Goal: Transaction & Acquisition: Obtain resource

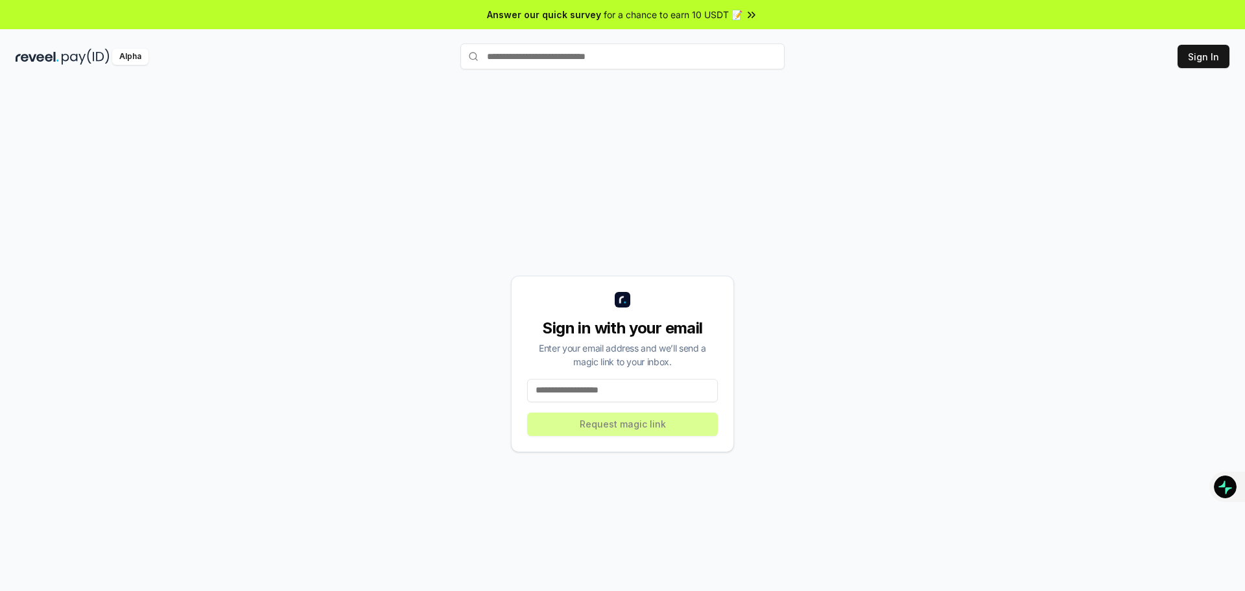
click at [612, 391] on input at bounding box center [622, 390] width 191 height 23
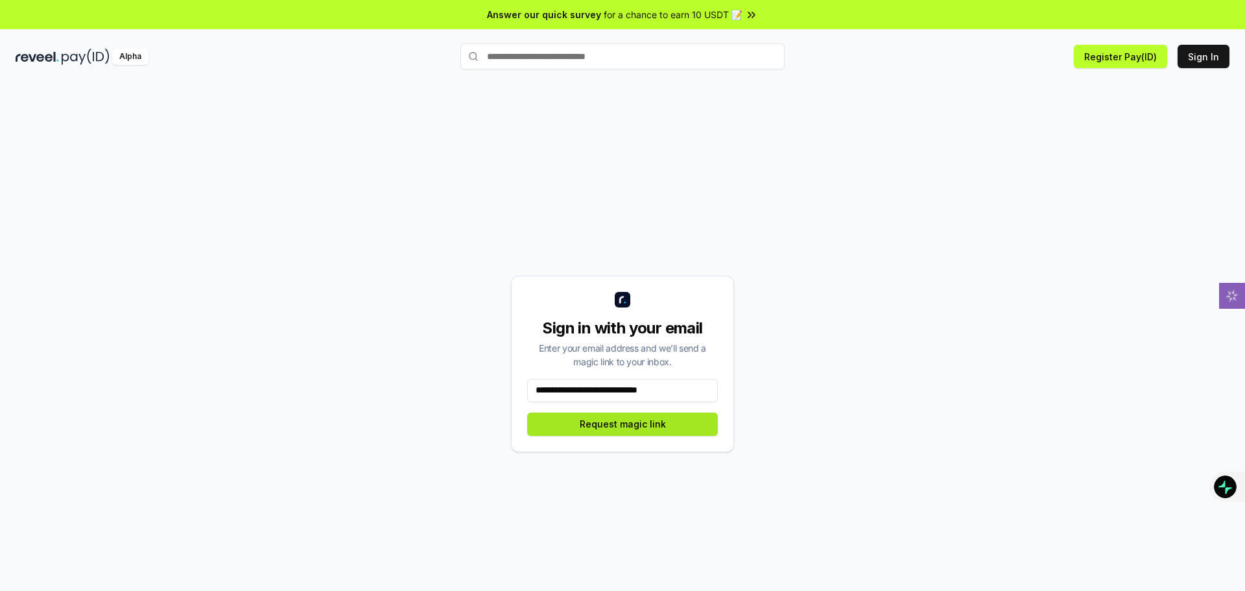
type input "**********"
click at [664, 429] on button "Request magic link" at bounding box center [622, 424] width 191 height 23
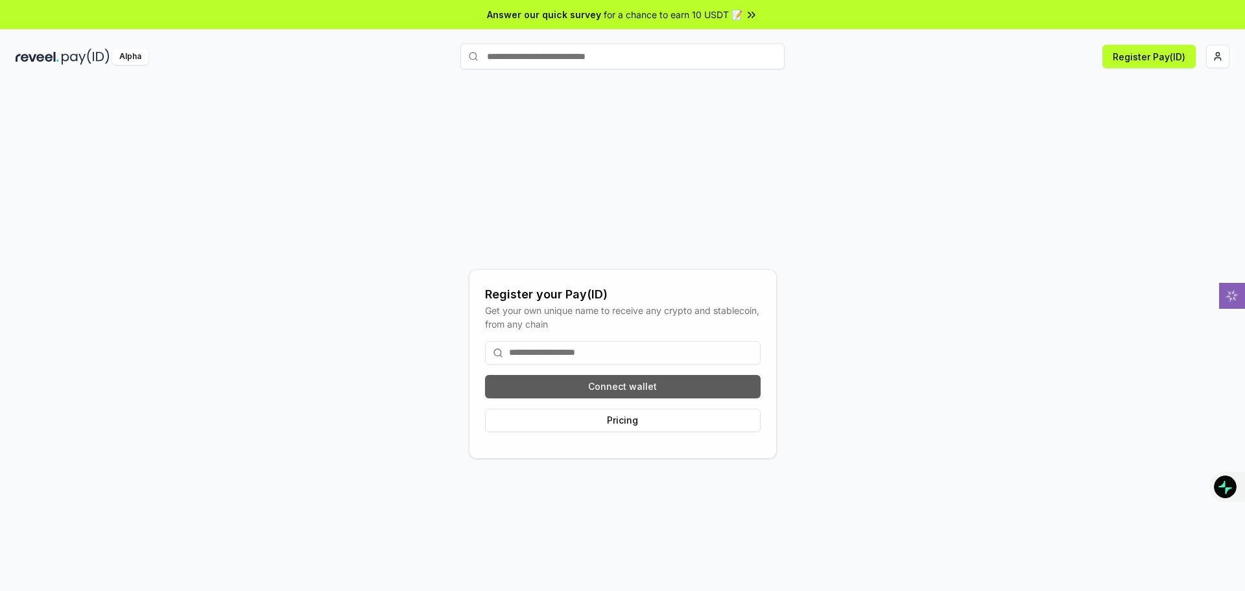
click at [614, 388] on button "Connect wallet" at bounding box center [623, 386] width 276 height 23
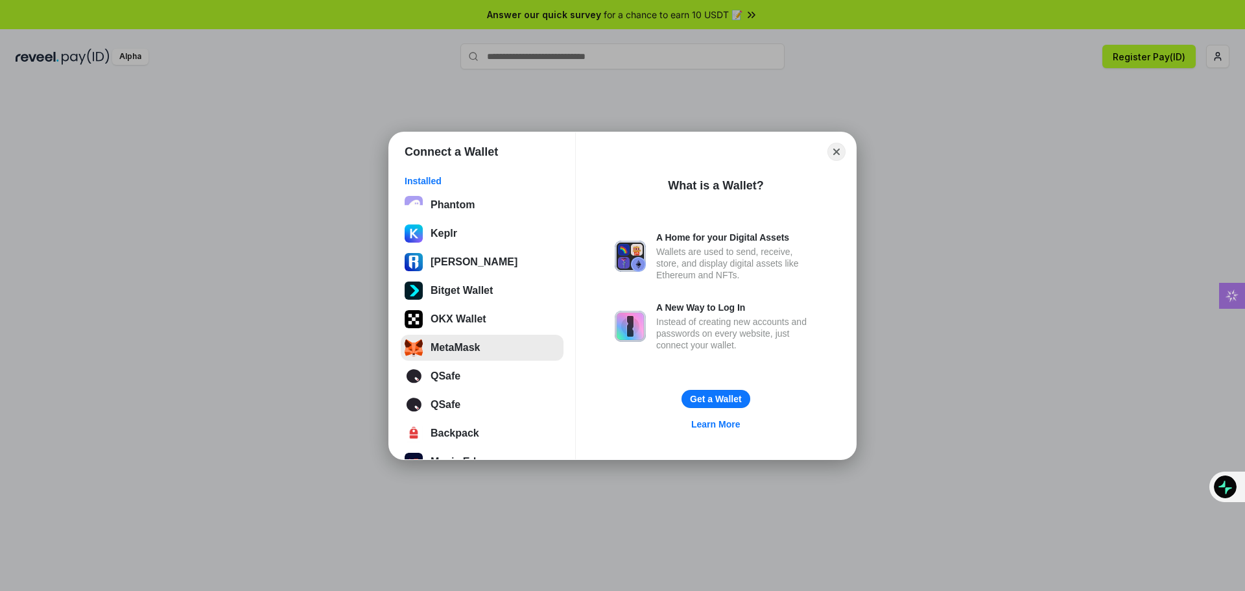
click at [490, 351] on button "MetaMask" at bounding box center [482, 348] width 163 height 26
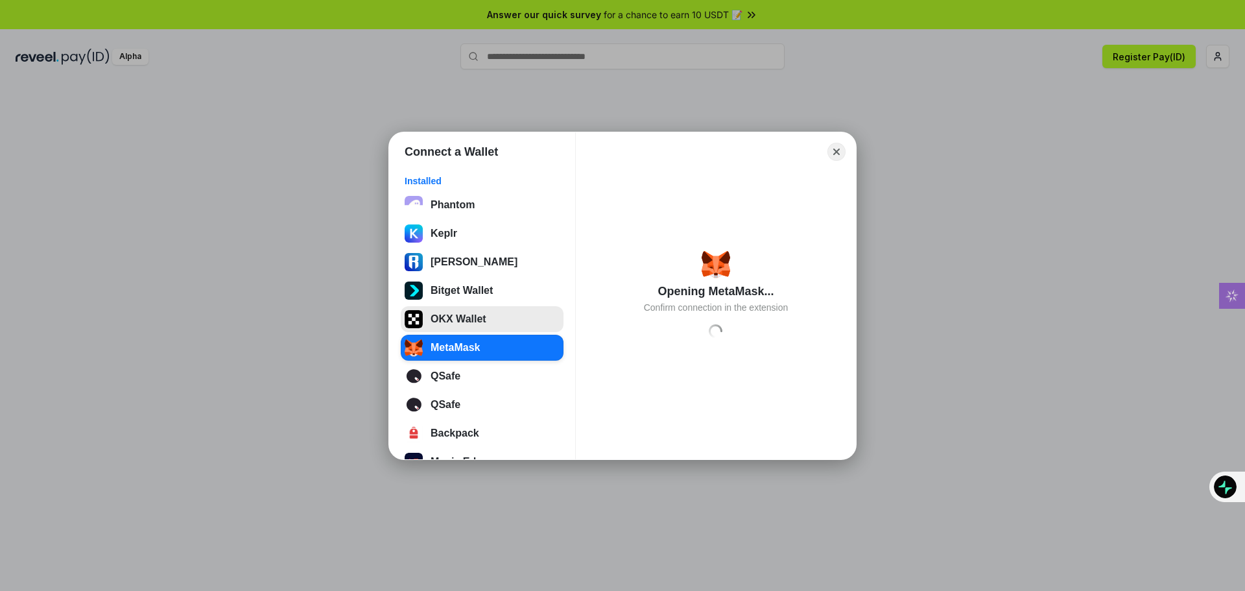
click at [471, 321] on button "OKX Wallet" at bounding box center [482, 319] width 163 height 26
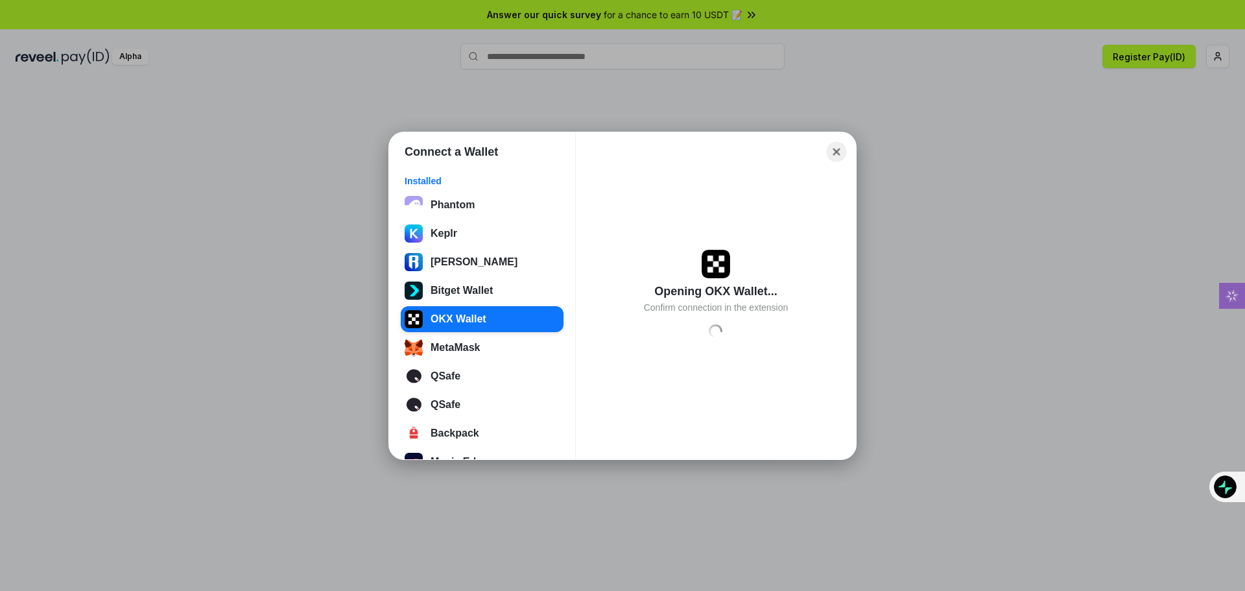
click at [841, 152] on button "Close" at bounding box center [837, 151] width 20 height 20
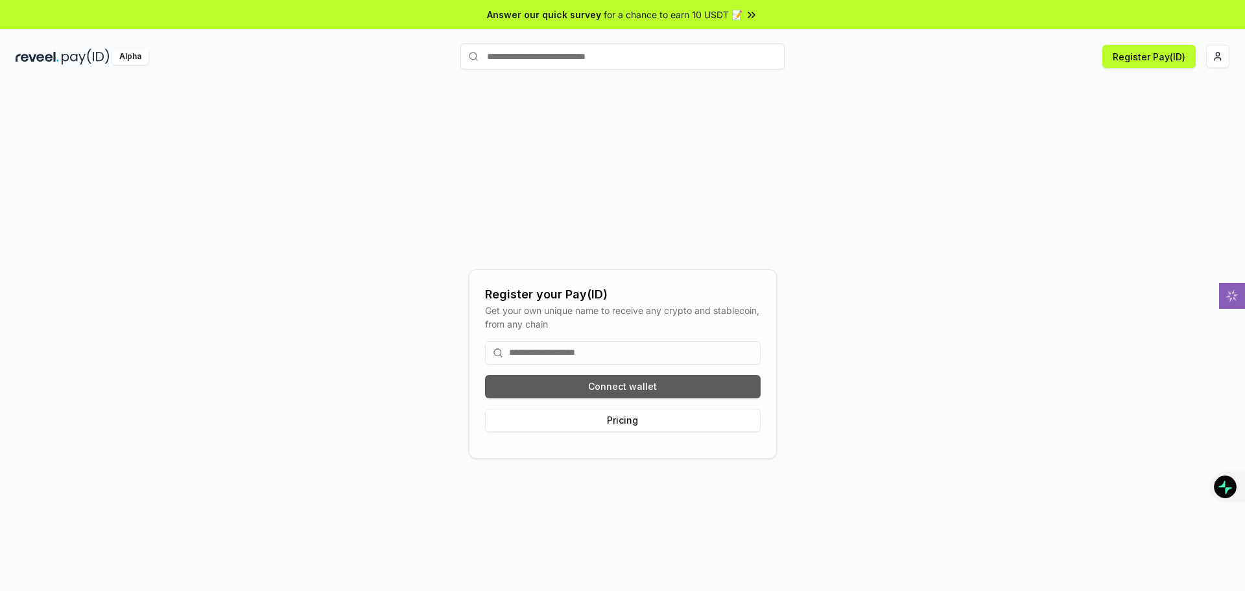
click at [625, 383] on button "Connect wallet" at bounding box center [623, 386] width 276 height 23
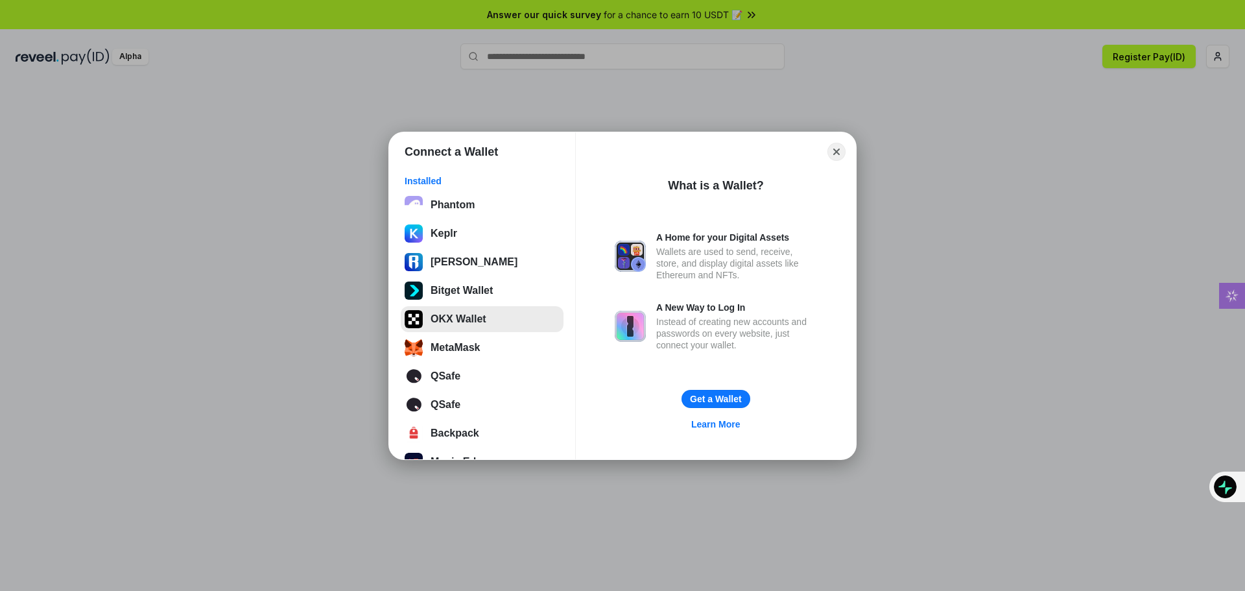
click at [456, 323] on button "OKX Wallet" at bounding box center [482, 319] width 163 height 26
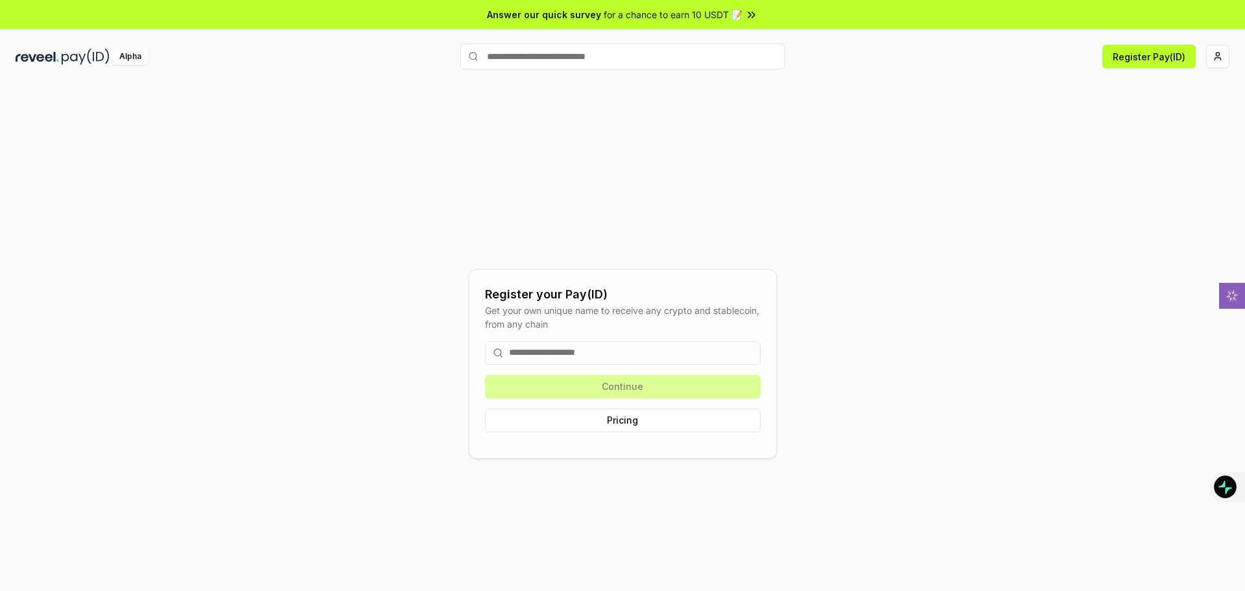
drag, startPoint x: 968, startPoint y: 168, endPoint x: 925, endPoint y: 66, distance: 110.5
click at [968, 168] on div "Register your Pay(ID) Get your own unique name to receive any crypto and stable…" at bounding box center [623, 363] width 1214 height 529
click at [930, 158] on div "Register your Pay(ID) Get your own unique name to receive any crypto and stable…" at bounding box center [623, 363] width 1214 height 529
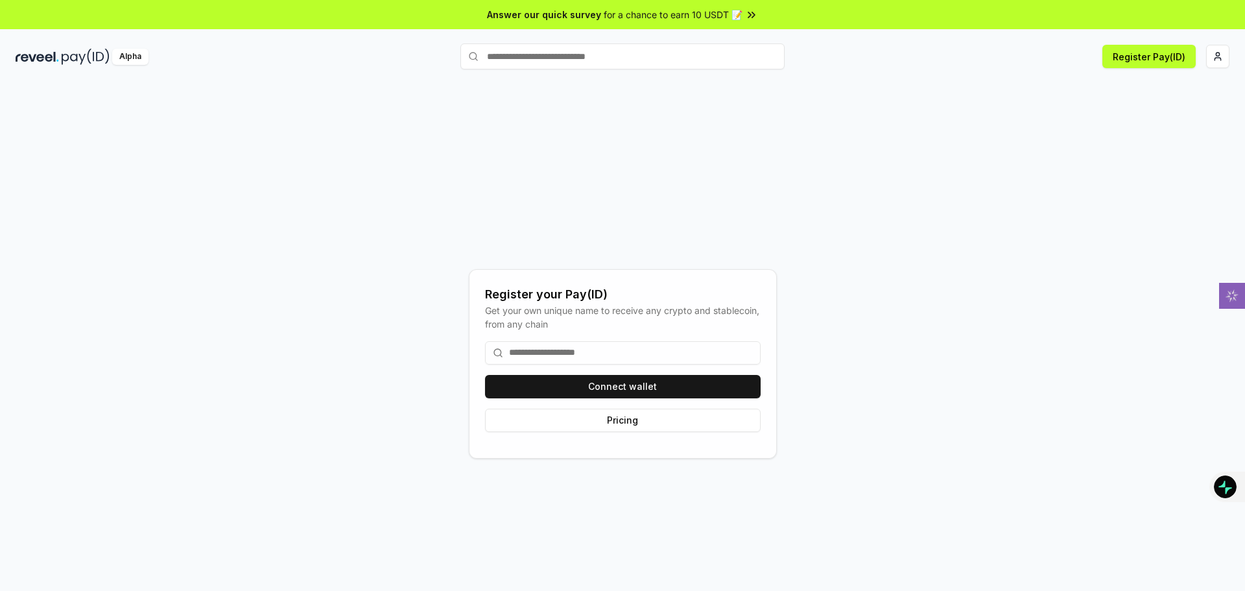
click at [477, 112] on div "Register your Pay(ID) Get your own unique name to receive any crypto and stable…" at bounding box center [623, 363] width 1214 height 529
